Goal: Find specific page/section: Find specific page/section

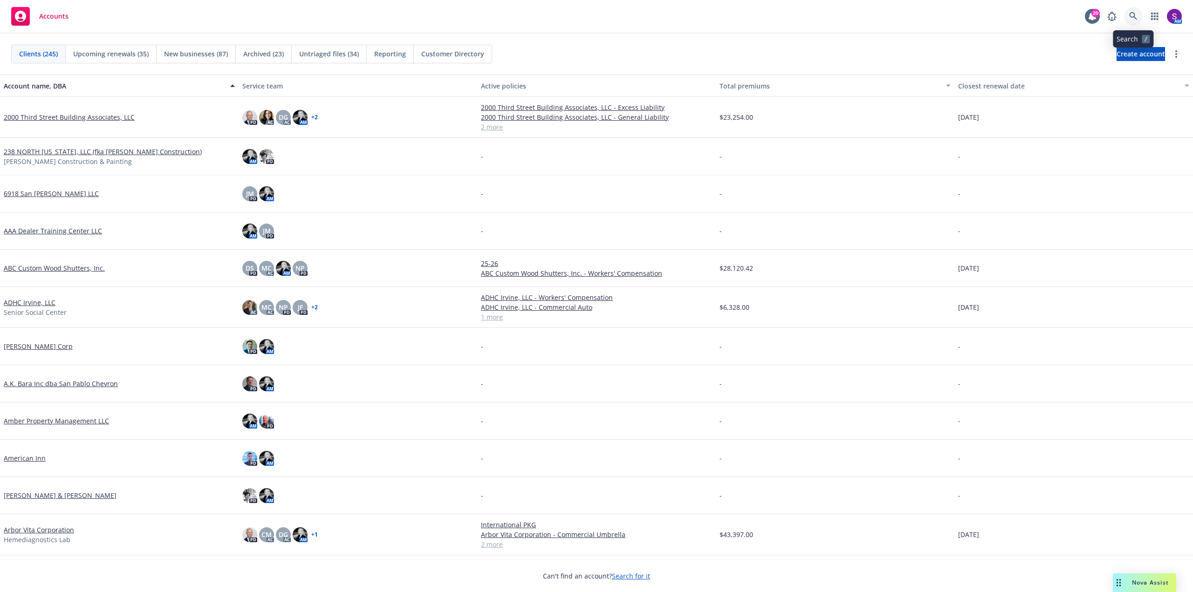
click at [1133, 17] on icon at bounding box center [1133, 16] width 8 height 8
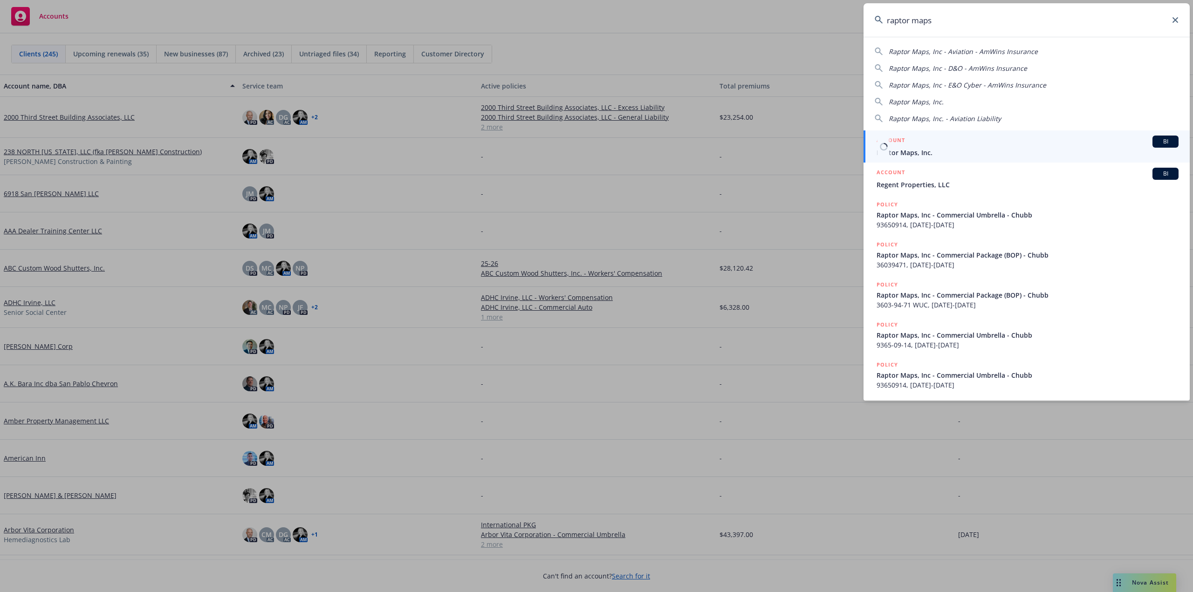
type input "raptor maps"
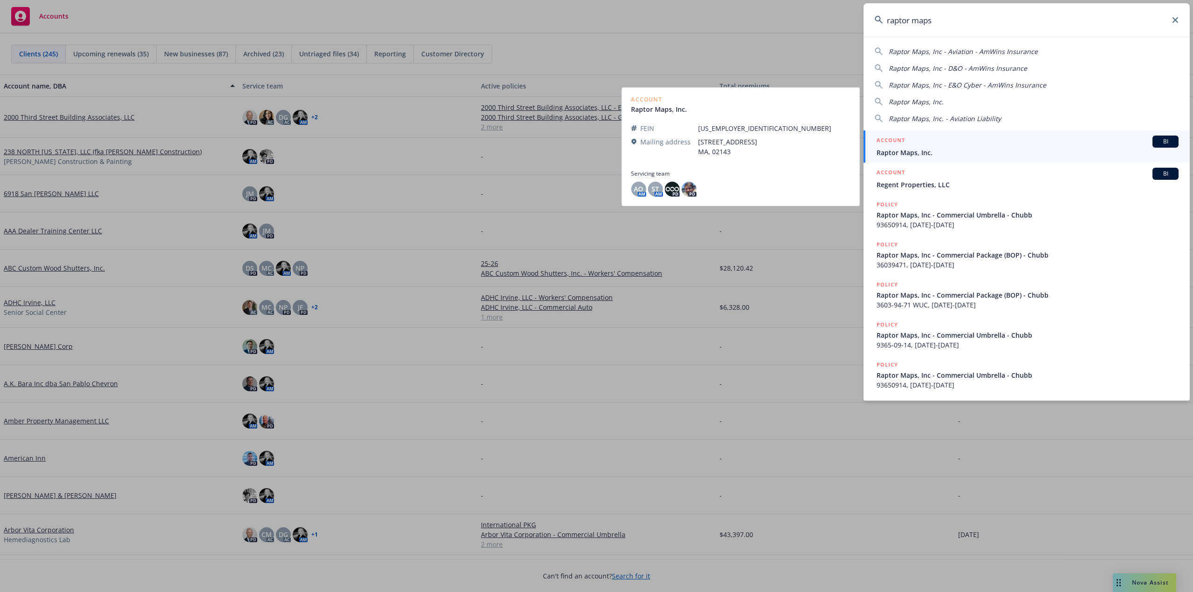
click at [945, 146] on div "ACCOUNT BI" at bounding box center [1027, 142] width 302 height 12
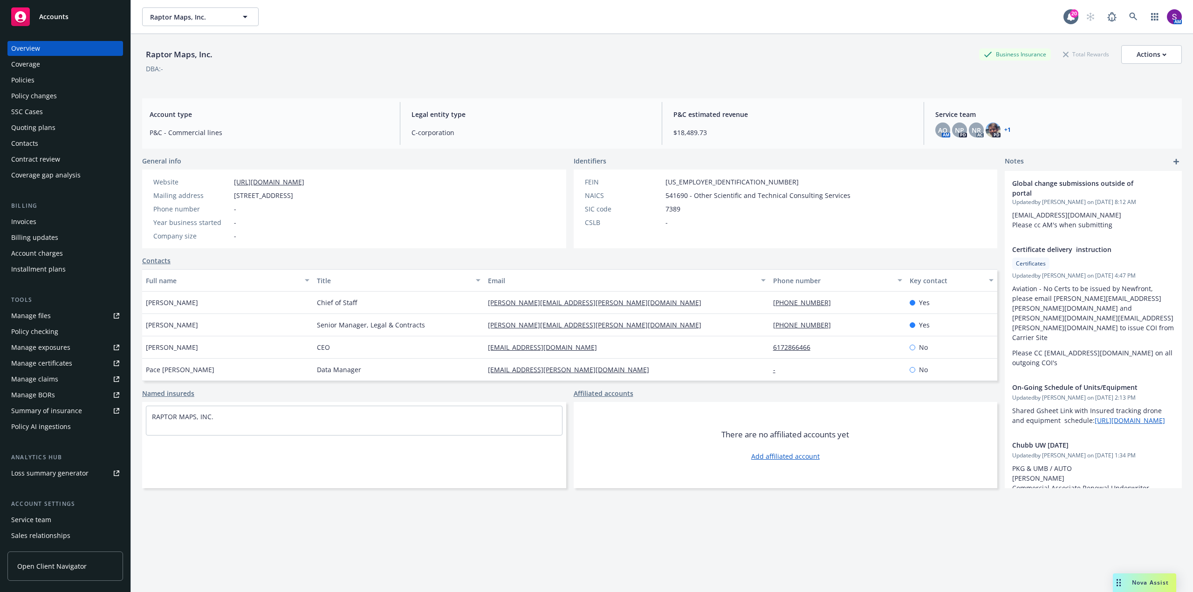
click at [24, 79] on div "Policies" at bounding box center [22, 80] width 23 height 15
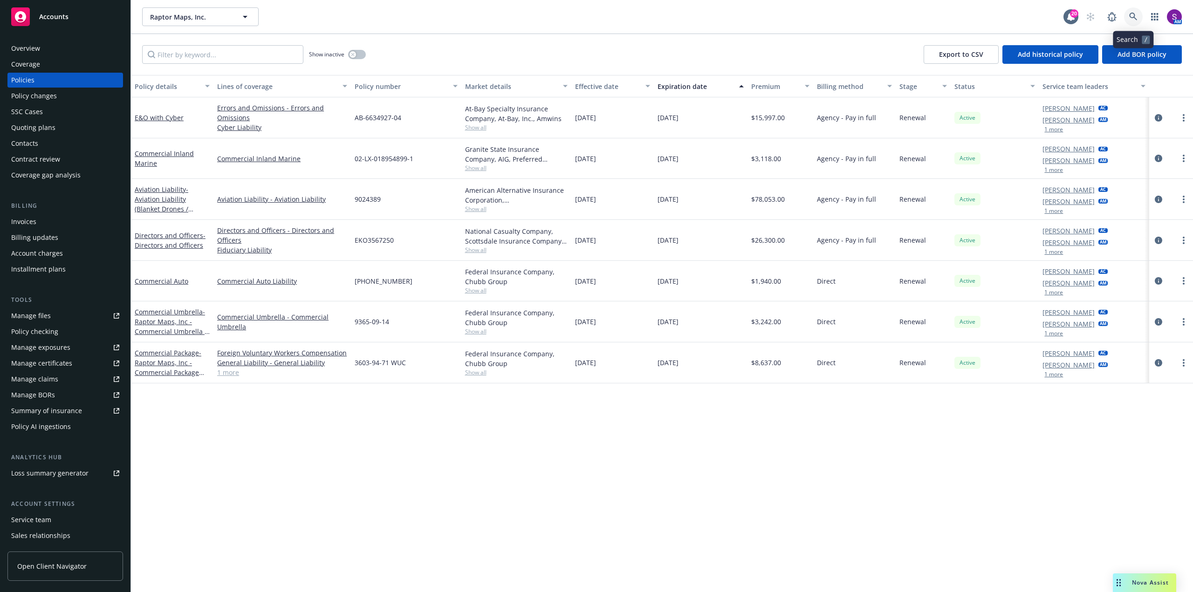
click at [1128, 17] on link at bounding box center [1133, 16] width 19 height 19
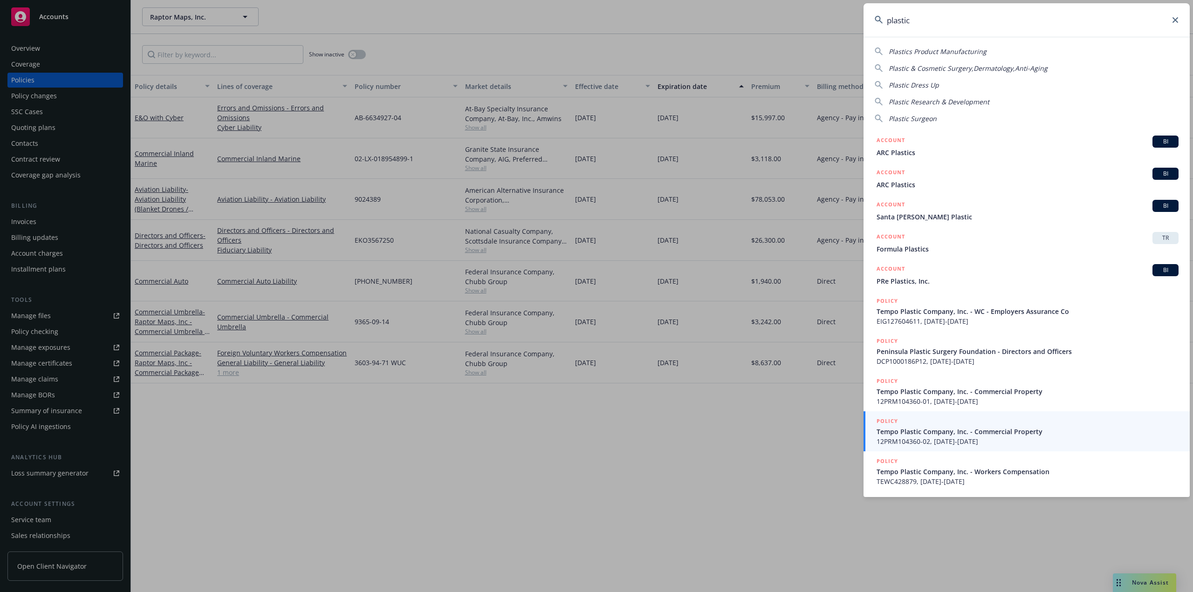
type input "plastic"
